Goal: Task Accomplishment & Management: Use online tool/utility

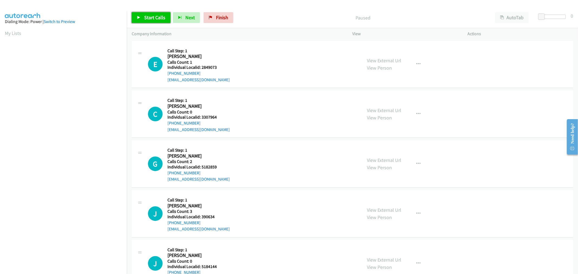
click at [160, 18] on span "Start Calls" at bounding box center [154, 17] width 21 height 6
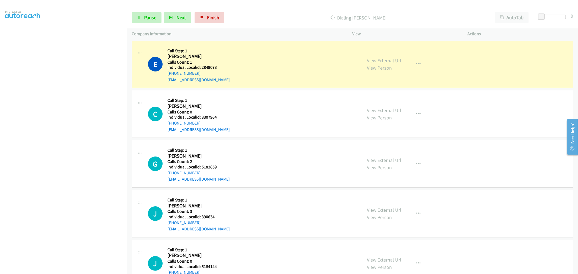
scroll to position [30, 0]
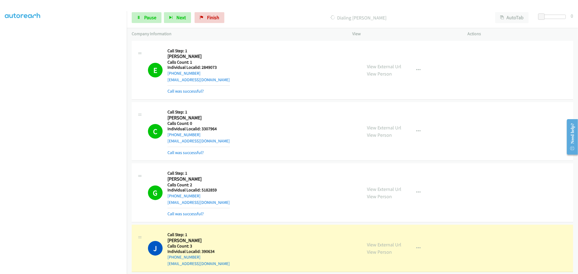
click at [132, 152] on div "C Callback Scheduled Call Step: 1 [PERSON_NAME] America/Los_Angeles Calls Count…" at bounding box center [247, 131] width 230 height 49
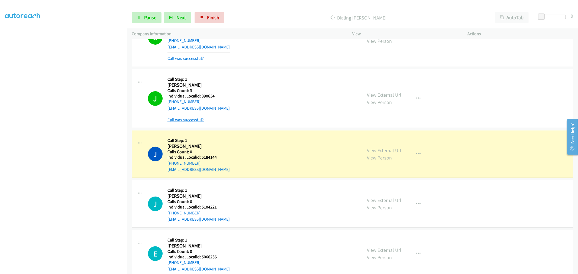
scroll to position [158, 0]
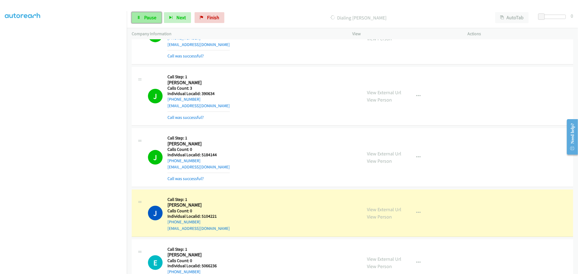
click at [148, 17] on span "Pause" at bounding box center [150, 17] width 12 height 6
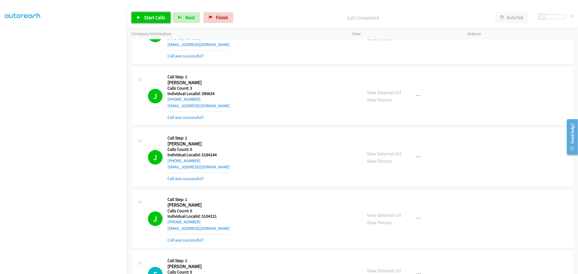
click at [154, 17] on span "Start Calls" at bounding box center [154, 17] width 21 height 6
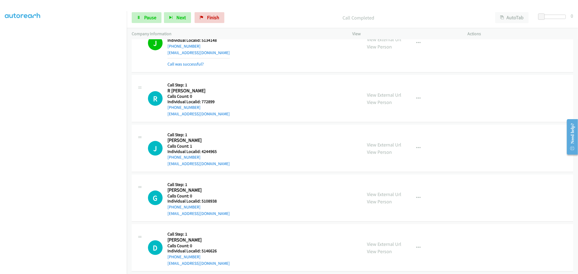
scroll to position [585, 0]
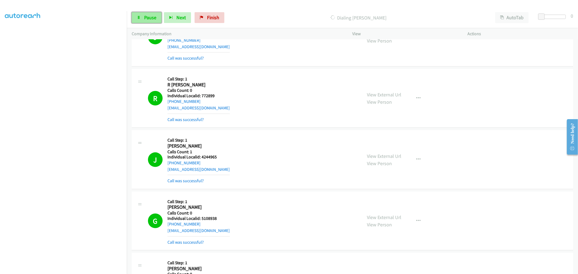
click at [154, 22] on link "Pause" at bounding box center [147, 17] width 30 height 11
